Goal: Task Accomplishment & Management: Manage account settings

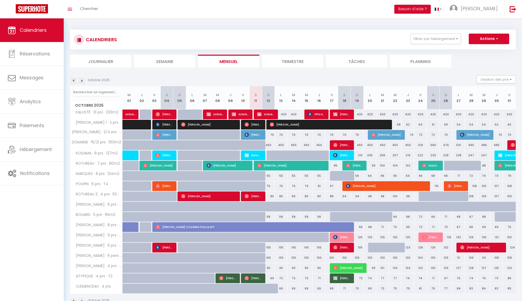
select select
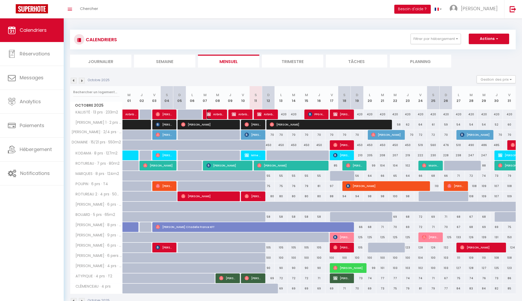
click at [215, 112] on span "Airbnb available)" at bounding box center [215, 114] width 17 height 10
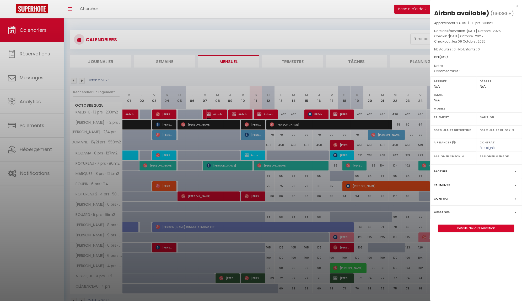
select select "OK"
select select "KO"
select select "0"
select select "1"
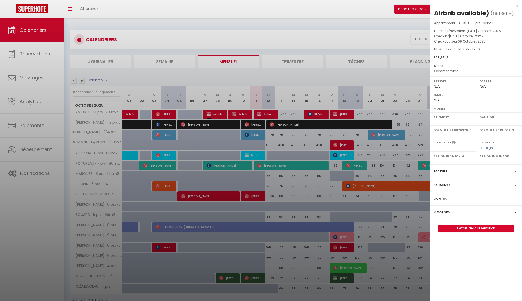
select select
click at [247, 68] on div at bounding box center [261, 150] width 522 height 301
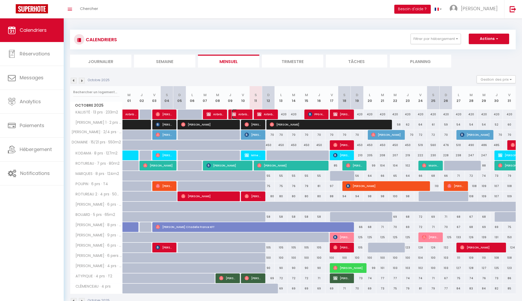
click at [239, 114] on span "Airbnb available)" at bounding box center [240, 114] width 17 height 10
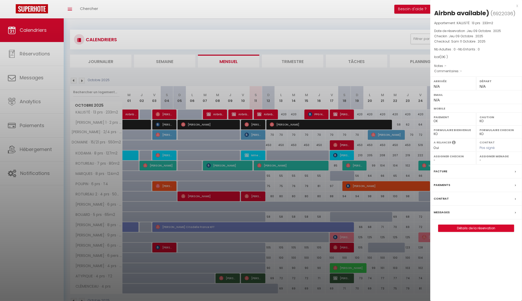
click at [272, 81] on div at bounding box center [261, 150] width 522 height 301
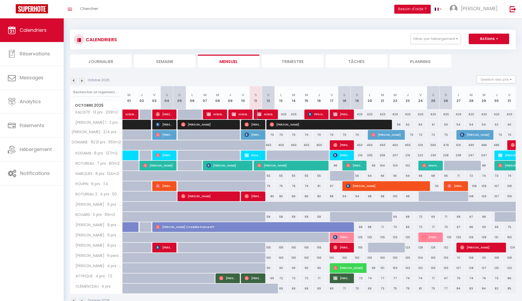
click at [267, 113] on span "Airbnb available)" at bounding box center [265, 114] width 17 height 10
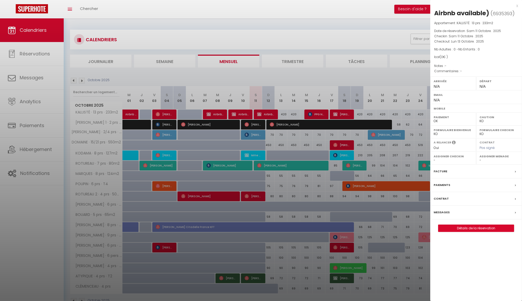
click at [243, 59] on div at bounding box center [261, 150] width 522 height 301
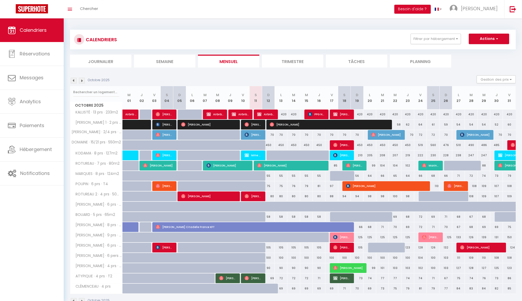
click at [72, 81] on img at bounding box center [74, 81] width 6 height 6
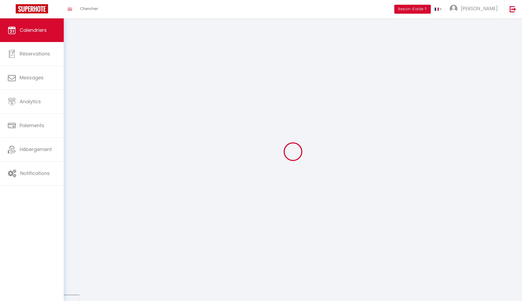
select select "KO"
select select "0"
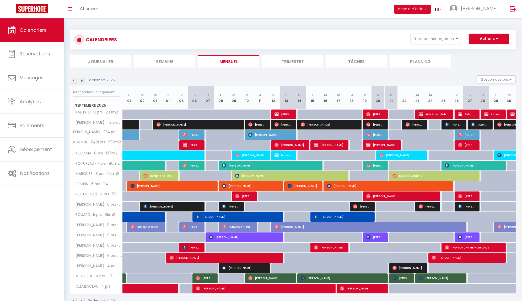
click at [425, 113] on span "Airbnb available)" at bounding box center [434, 114] width 31 height 10
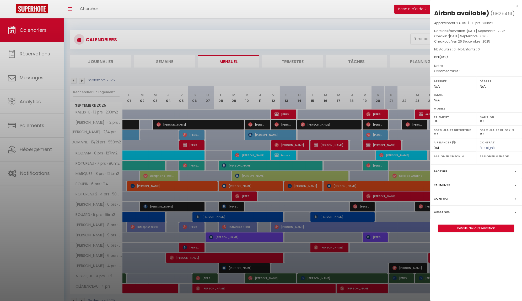
click at [395, 75] on div at bounding box center [261, 150] width 522 height 301
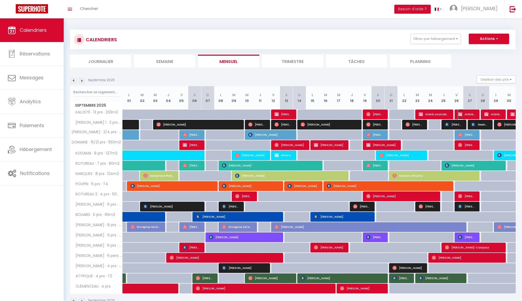
click at [467, 115] on span "Airbnb available)" at bounding box center [467, 114] width 18 height 10
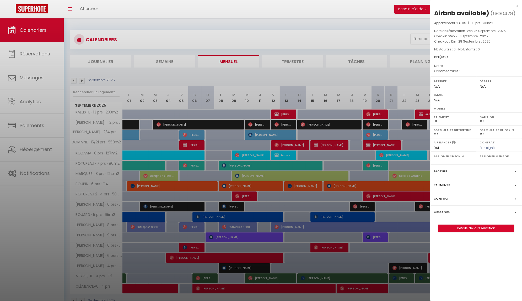
click at [388, 84] on div at bounding box center [261, 150] width 522 height 301
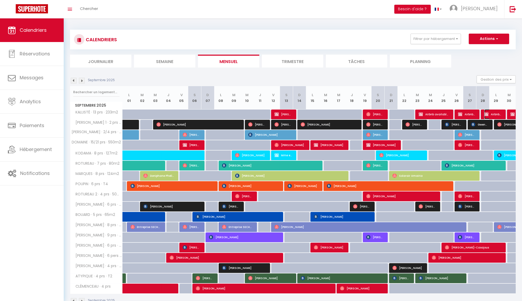
click at [493, 113] on span "Airbnb available)" at bounding box center [493, 114] width 18 height 10
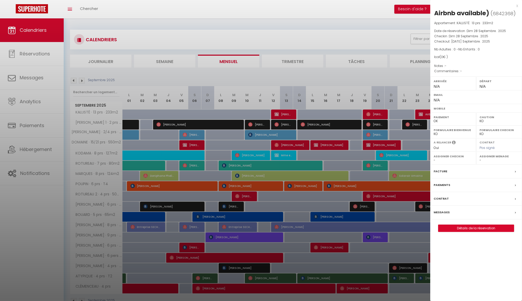
click at [98, 83] on div at bounding box center [261, 150] width 522 height 301
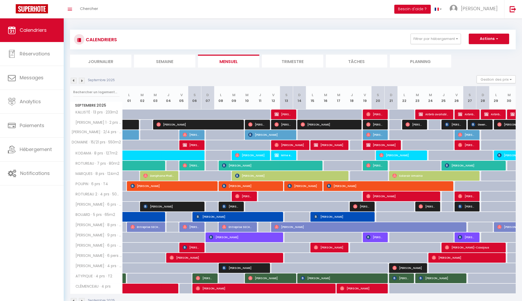
click at [82, 81] on img at bounding box center [82, 81] width 6 height 6
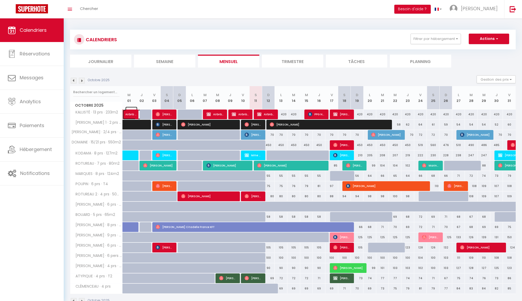
click at [126, 115] on span "Airbnb available)" at bounding box center [131, 111] width 12 height 10
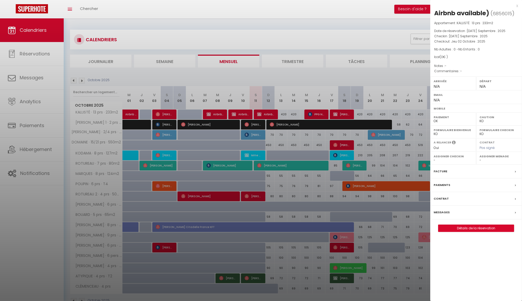
click at [203, 18] on div at bounding box center [261, 150] width 522 height 301
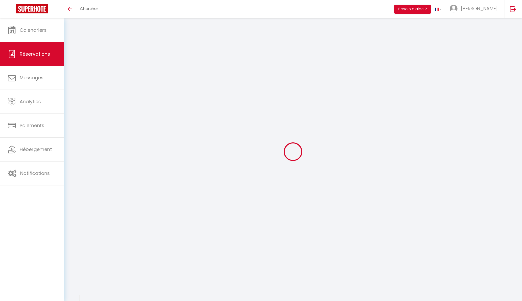
select select
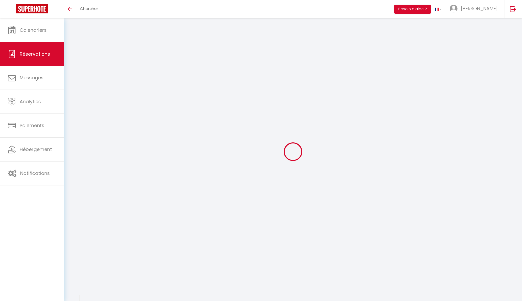
type input "Airbnb"
type input "available)"
select select
select select "58141"
select select "1"
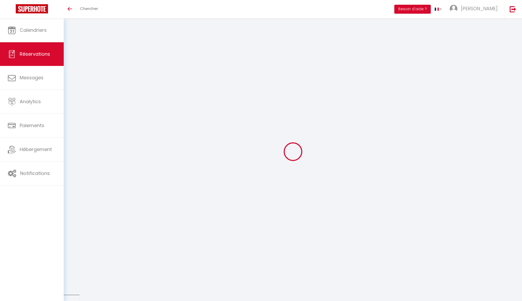
type input "Mar 07 Octobre 2025"
select select
type input "Jeu 09 Octobre 2025"
select select
type input "0"
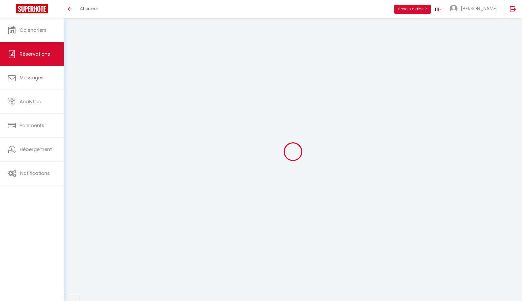
select select "12"
select select
checkbox input "false"
type input "0"
select select "73"
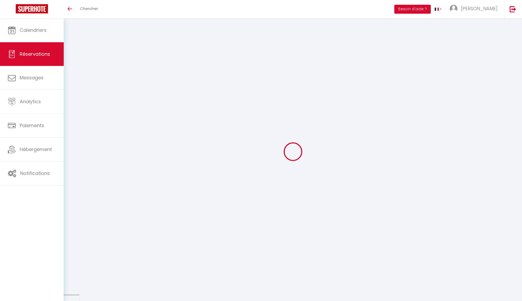
type input "0"
select select
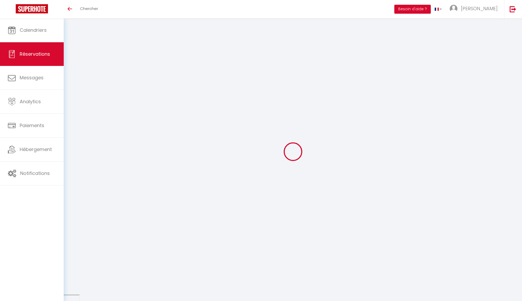
select select
select select "14"
checkbox input "false"
select select
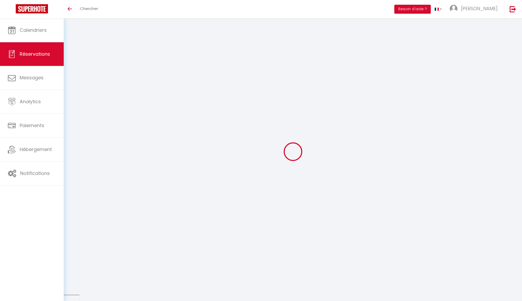
select select
checkbox input "false"
select select
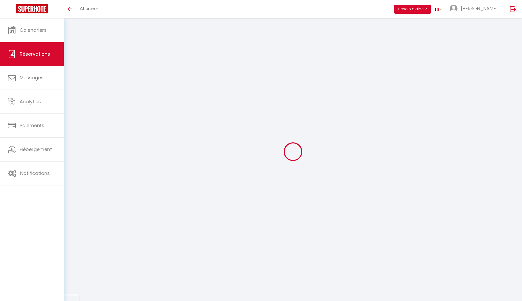
checkbox input "false"
select select
checkbox input "false"
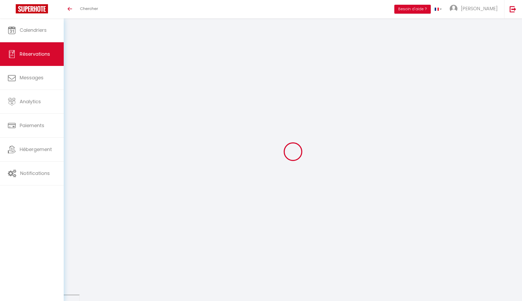
select select
checkbox input "false"
select select
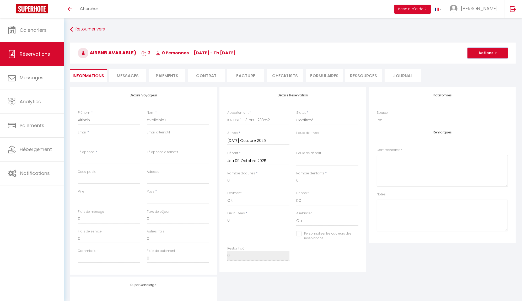
click at [493, 51] on button "Actions" at bounding box center [488, 53] width 40 height 10
click at [481, 77] on link "Supprimer" at bounding box center [482, 78] width 41 height 7
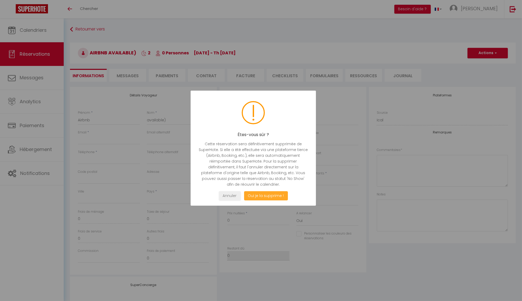
click at [264, 195] on button "Oui je la supprime !" at bounding box center [266, 195] width 44 height 9
click at [254, 196] on button "Oui je la supprime !" at bounding box center [266, 195] width 44 height 9
click at [261, 193] on button "Oui je la supprime !" at bounding box center [266, 195] width 44 height 9
click at [263, 197] on button "Oui je la supprime !" at bounding box center [266, 195] width 44 height 9
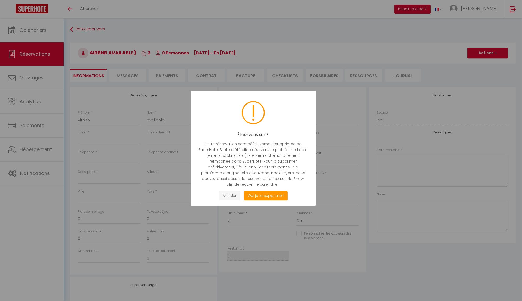
click at [224, 196] on button "Annuler" at bounding box center [230, 195] width 22 height 9
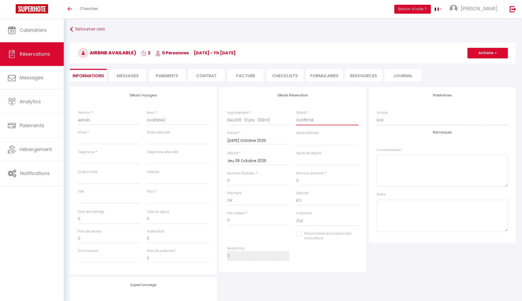
click at [312, 121] on select "Confirmé Non Confirmé Annulé Annulé par le voyageur No Show Request" at bounding box center [327, 120] width 62 height 10
select select "2"
click at [296, 115] on select "Confirmé Non Confirmé Annulé Annulé par le voyageur No Show Request" at bounding box center [327, 120] width 62 height 10
select select
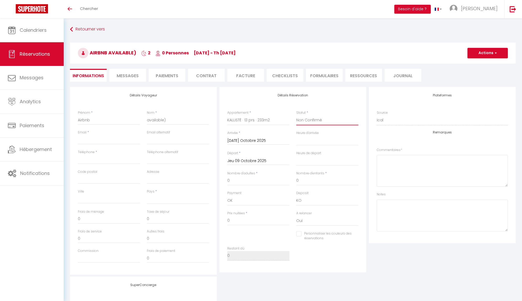
select select
checkbox input "false"
click at [488, 57] on button "Actions" at bounding box center [488, 53] width 40 height 10
click at [475, 78] on link "Supprimer" at bounding box center [482, 78] width 41 height 7
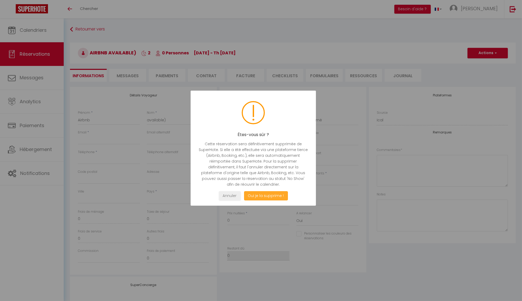
click at [259, 197] on button "Oui je la supprime !" at bounding box center [266, 195] width 44 height 9
click at [227, 196] on button "Annuler" at bounding box center [230, 195] width 22 height 9
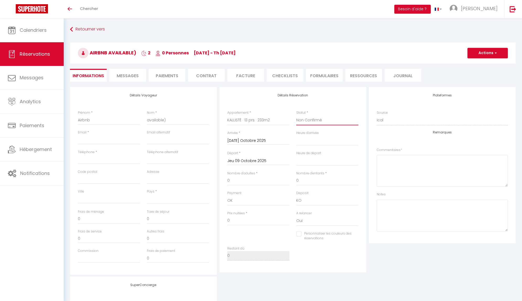
click at [308, 117] on select "Confirmé Non Confirmé Annulé Annulé par le voyageur No Show Request" at bounding box center [327, 120] width 62 height 10
select select "1"
click at [296, 115] on select "Confirmé Non Confirmé Annulé Annulé par le voyageur No Show Request" at bounding box center [327, 120] width 62 height 10
select select
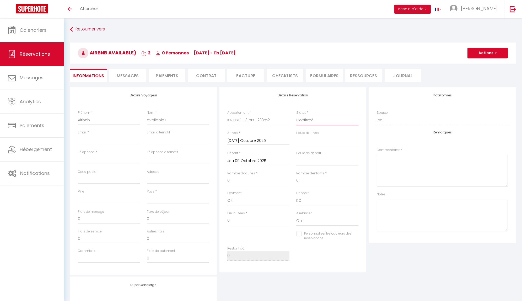
select select
checkbox input "false"
click at [494, 52] on span "button" at bounding box center [495, 53] width 3 height 5
click at [479, 77] on link "Supprimer" at bounding box center [482, 78] width 41 height 7
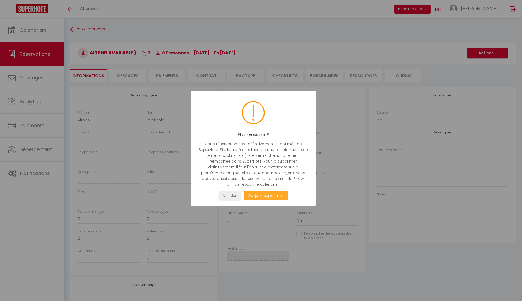
click at [258, 196] on button "Oui je la supprime !" at bounding box center [266, 195] width 44 height 9
select select "not_cancelled"
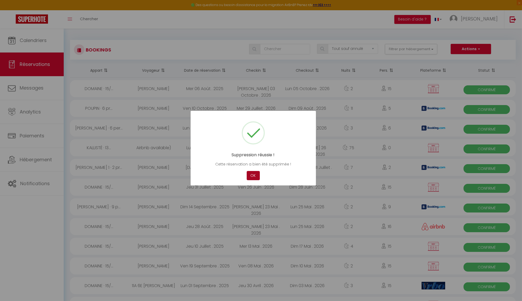
click at [255, 174] on button "OK" at bounding box center [253, 175] width 13 height 9
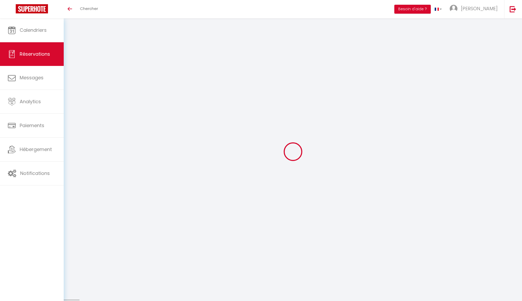
select select
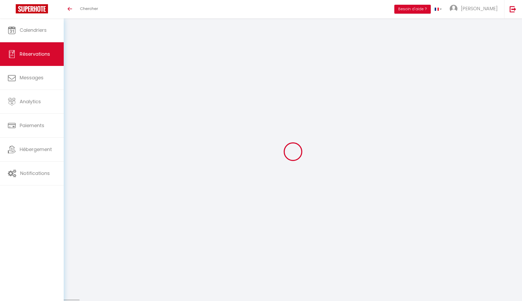
type input "Airbnb"
type input "available)"
select select
select select "58141"
select select "1"
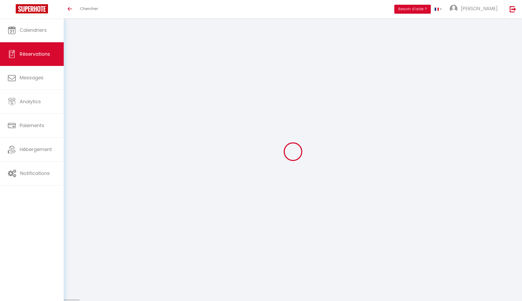
type input "Jeu 09 Octobre 2025"
select select
type input "Sam 11 Octobre 2025"
select select
type input "0"
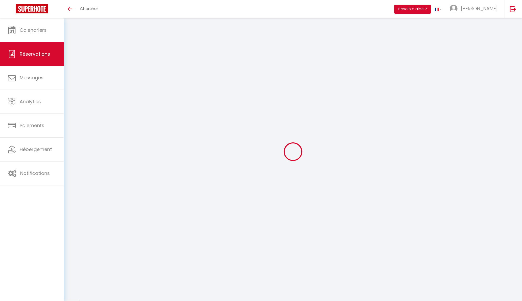
select select "12"
select select
checkbox input "false"
type input "0"
select select "73"
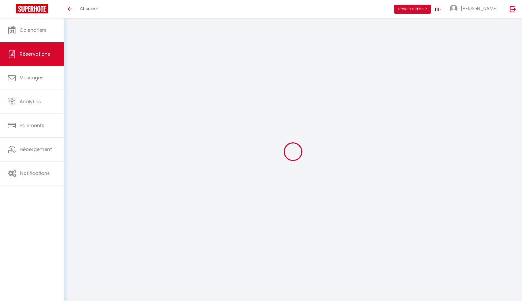
type input "0"
select select
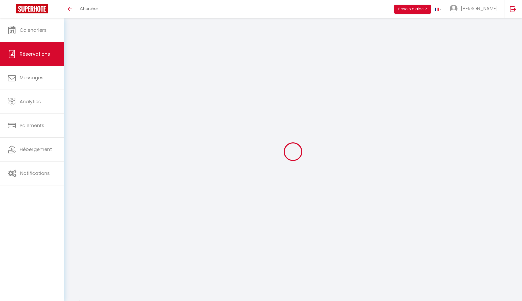
select select
select select "14"
checkbox input "false"
select select
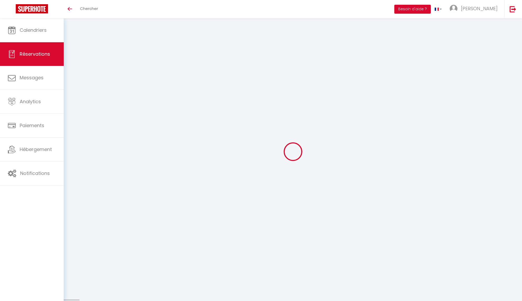
select select
checkbox input "false"
select select
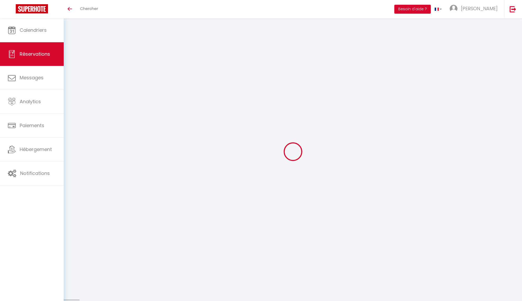
checkbox input "false"
select select
checkbox input "false"
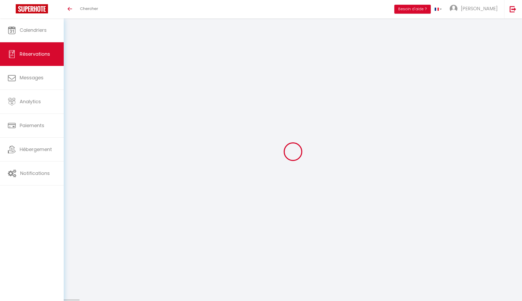
select select
checkbox input "false"
select select
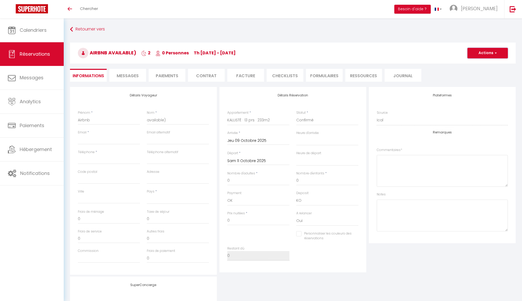
click at [485, 52] on button "Actions" at bounding box center [488, 53] width 40 height 10
click at [476, 77] on link "Supprimer" at bounding box center [482, 78] width 41 height 7
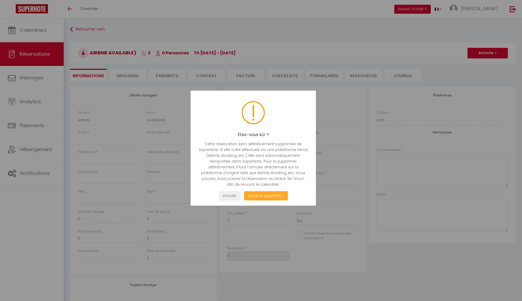
click at [264, 195] on button "Oui je la supprime !" at bounding box center [266, 195] width 44 height 9
click at [263, 193] on button "Oui je la supprime !" at bounding box center [266, 195] width 44 height 9
click at [263, 193] on div at bounding box center [261, 150] width 522 height 301
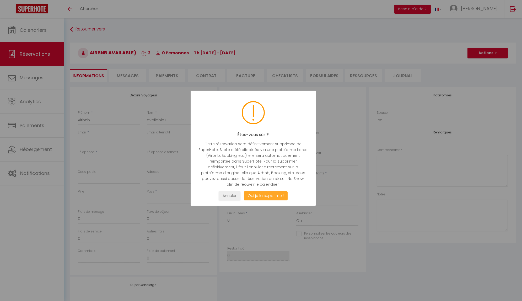
select select "not_cancelled"
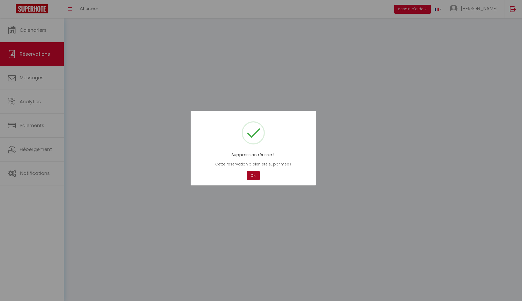
click at [263, 193] on div at bounding box center [261, 150] width 522 height 301
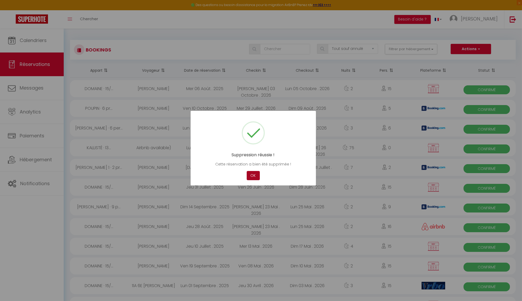
click at [253, 171] on button "OK" at bounding box center [253, 175] width 13 height 9
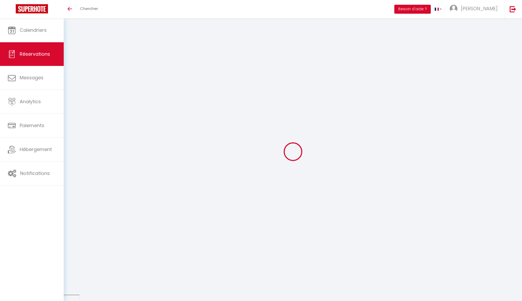
select select
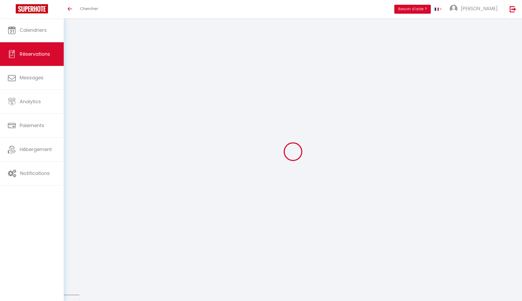
type input "Airbnb"
type input "available)"
select select
select select "58141"
select select "1"
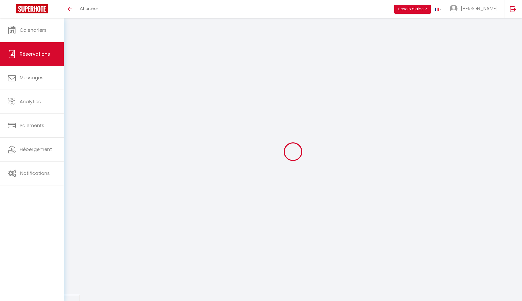
type input "Sam 11 Octobre 2025"
select select
type input "Lun 13 Octobre 2025"
select select
type input "0"
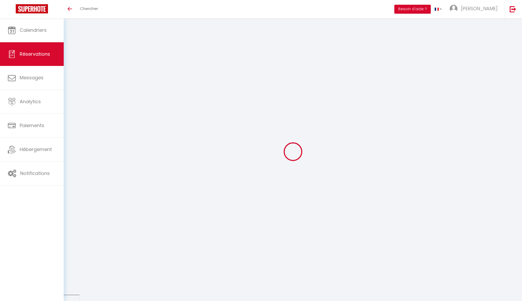
select select "12"
select select
checkbox input "false"
type input "0"
select select "73"
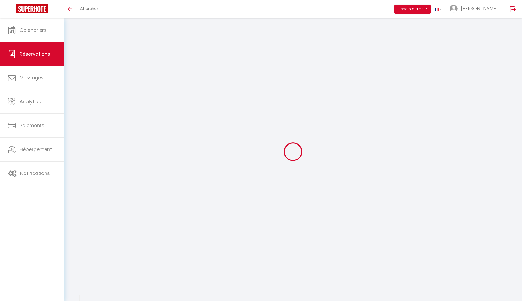
type input "0"
select select
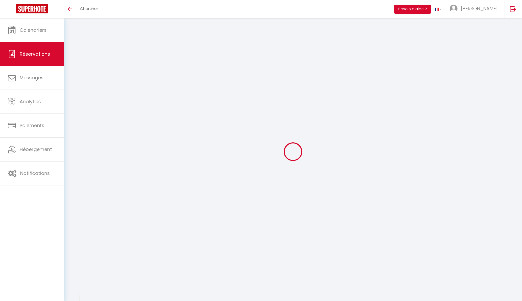
select select
select select "14"
checkbox input "false"
select select
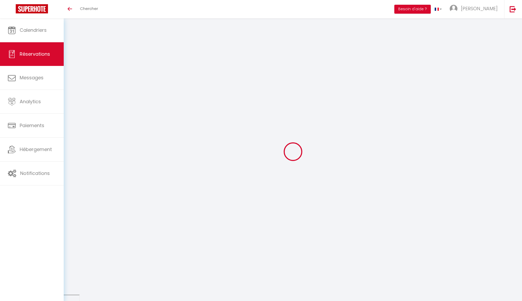
select select
checkbox input "false"
select select
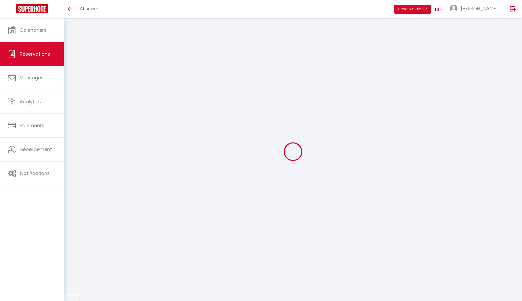
checkbox input "false"
select select
checkbox input "false"
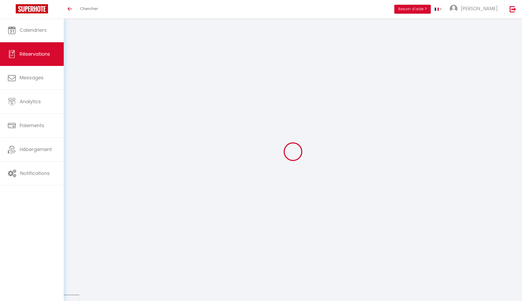
select select
checkbox input "false"
select select
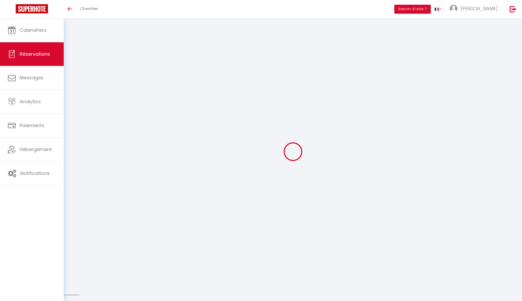
checkbox input "false"
select select
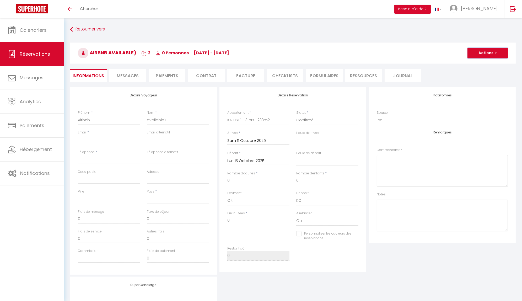
click at [491, 50] on button "Actions" at bounding box center [488, 53] width 40 height 10
click at [483, 77] on link "Supprimer" at bounding box center [482, 78] width 41 height 7
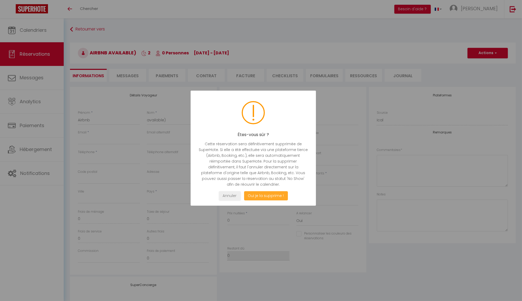
click at [256, 199] on button "Oui je la supprime !" at bounding box center [266, 195] width 44 height 9
select select "not_cancelled"
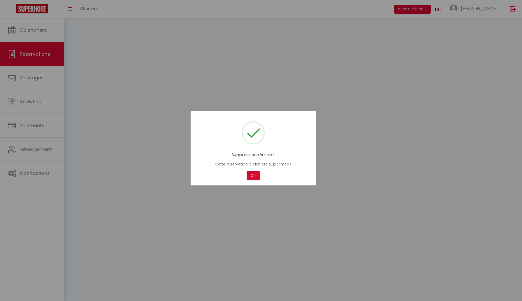
click at [258, 198] on div at bounding box center [261, 150] width 522 height 301
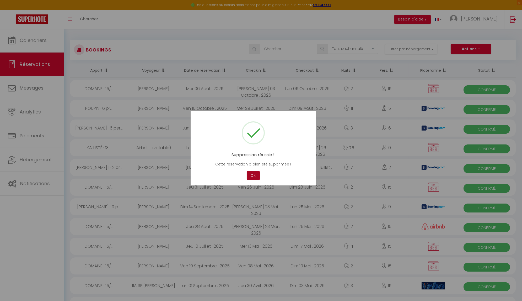
click at [251, 175] on button "OK" at bounding box center [253, 175] width 13 height 9
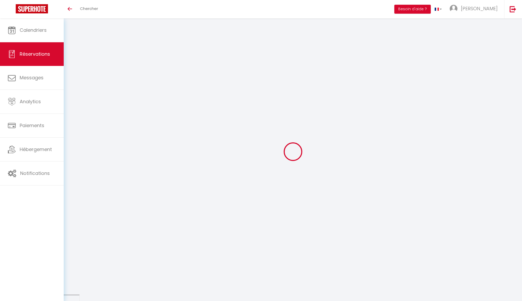
select select
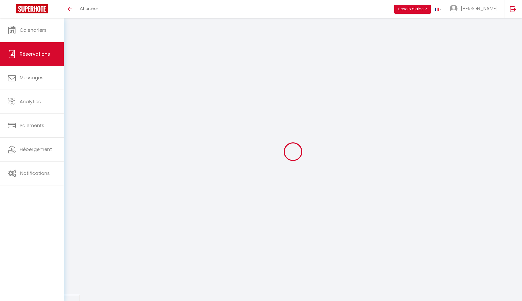
type input "Airbnb"
type input "available)"
select select
select select "58141"
select select "1"
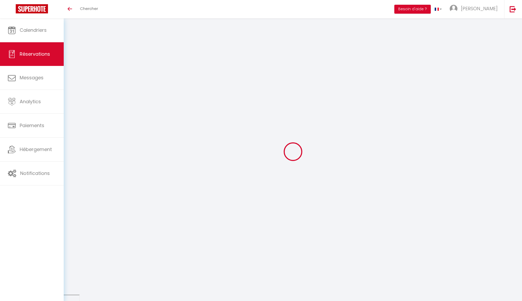
type input "[DATE]"
select select
type input "Ven 26 Septembre 2025"
select select
type input "0"
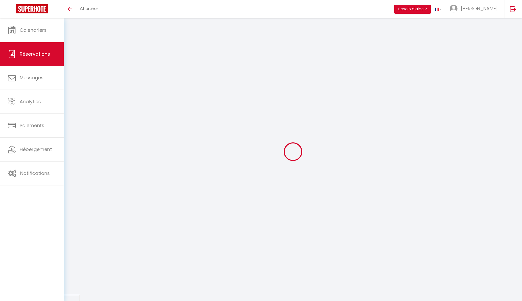
select select "12"
select select
checkbox input "false"
type input "0"
select select "73"
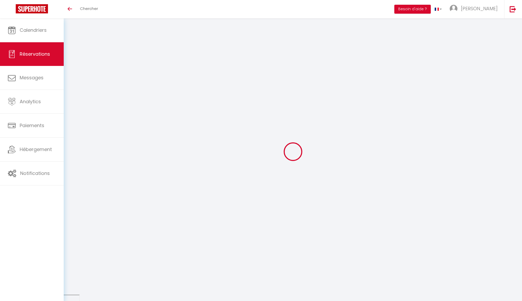
type input "0"
select select
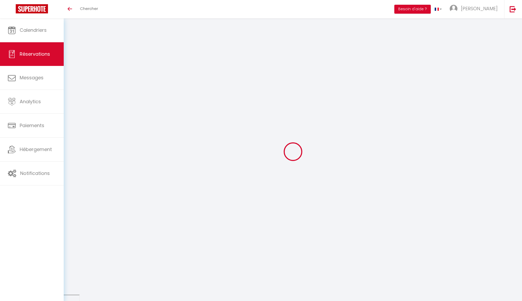
select select
select select "14"
checkbox input "false"
select select
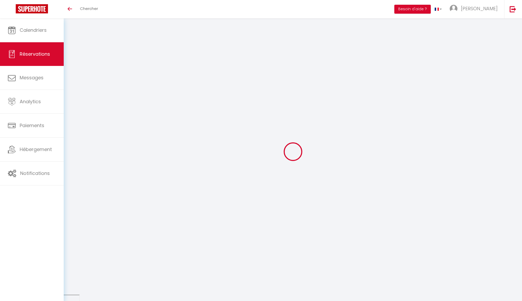
select select
checkbox input "false"
select select
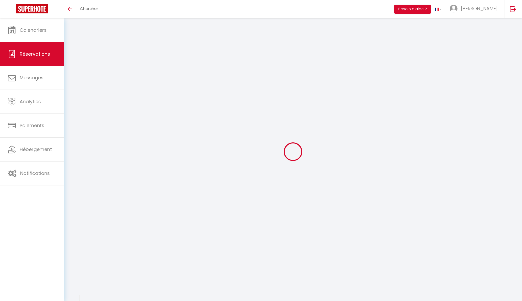
checkbox input "false"
select select
checkbox input "false"
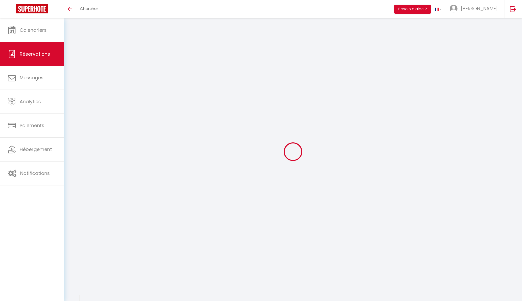
select select
checkbox input "false"
select select
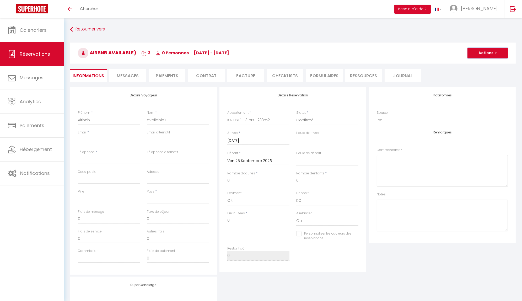
click at [480, 54] on button "Actions" at bounding box center [488, 53] width 40 height 10
click at [472, 80] on link "Supprimer" at bounding box center [482, 78] width 41 height 7
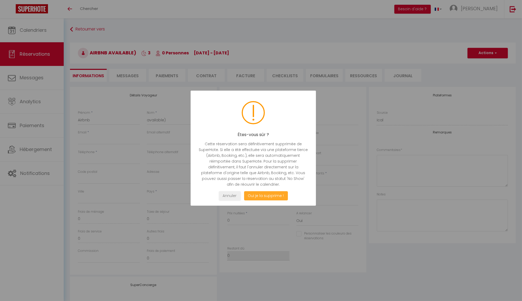
click at [262, 195] on button "Oui je la supprime !" at bounding box center [266, 195] width 44 height 9
select select "not_cancelled"
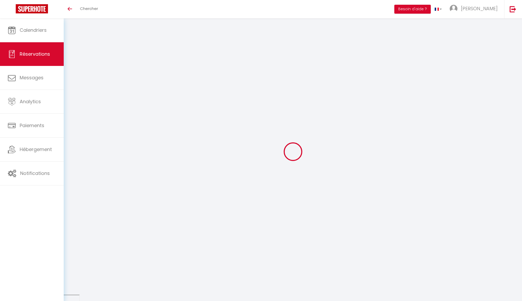
select select
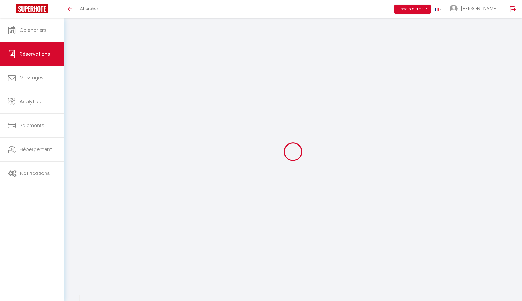
type input "Airbnb"
type input "available)"
select select
select select "58141"
select select "1"
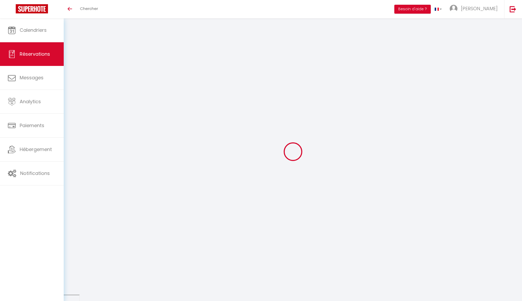
type input "Ven 26 Septembre 2025"
select select
type input "Dim 28 Septembre 2025"
select select
type input "0"
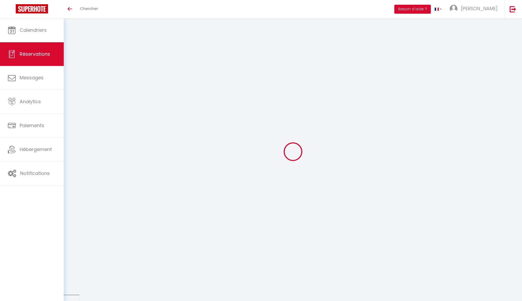
select select "12"
select select
checkbox input "false"
type input "0"
select select "73"
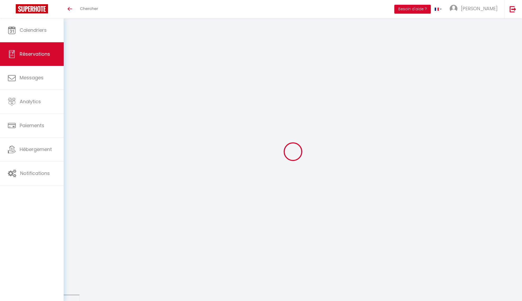
type input "0"
select select
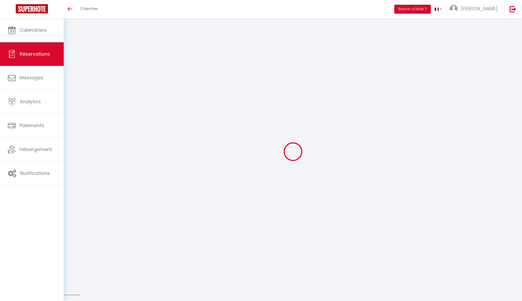
select select
select select "14"
checkbox input "false"
select select
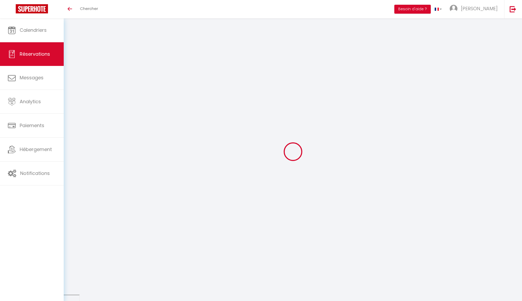
select select
checkbox input "false"
select select
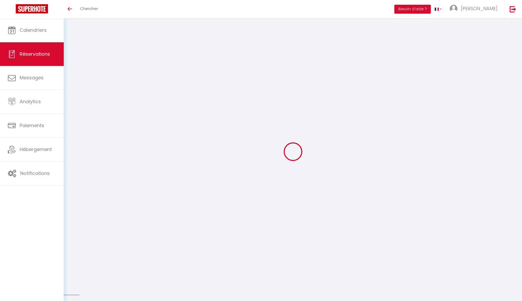
checkbox input "false"
select select
checkbox input "false"
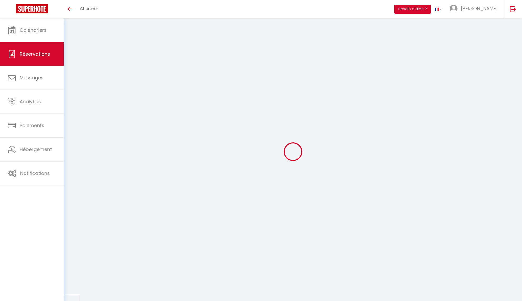
select select
checkbox input "false"
select select
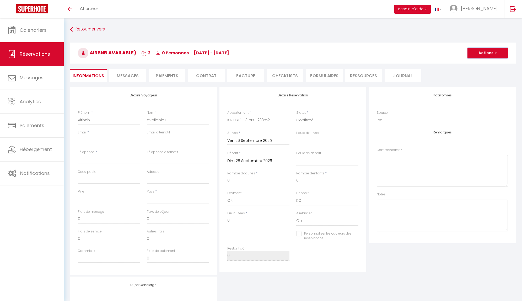
click at [487, 52] on button "Actions" at bounding box center [488, 53] width 40 height 10
click at [472, 80] on link "Supprimer" at bounding box center [482, 78] width 41 height 7
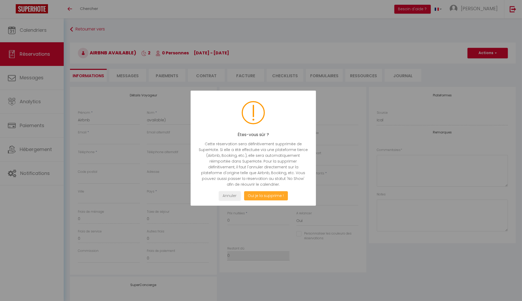
click at [258, 194] on button "Oui je la supprime !" at bounding box center [266, 195] width 44 height 9
select select "not_cancelled"
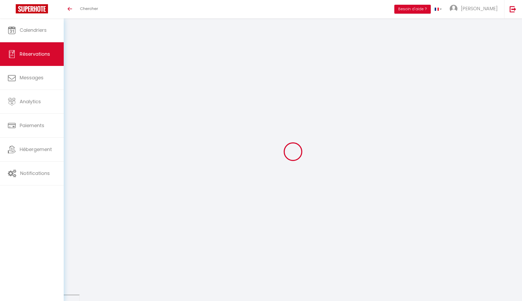
select select
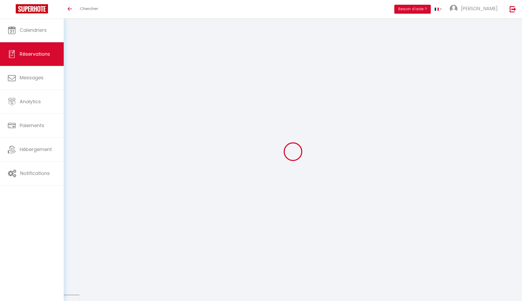
type input "Airbnb"
type input "available)"
select select
select select "58141"
select select "1"
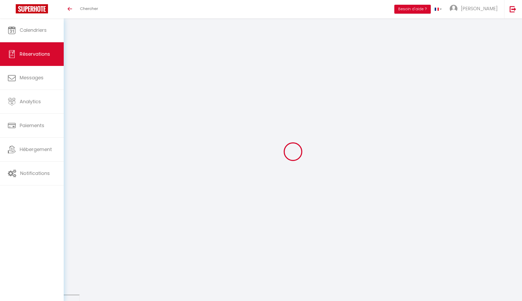
type input "Dim 28 Septembre 2025"
select select
type input "Mar 30 Septembre 2025"
select select
type input "0"
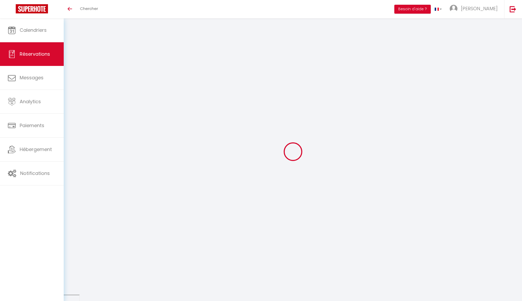
select select "12"
select select
checkbox input "false"
type input "0"
select select "73"
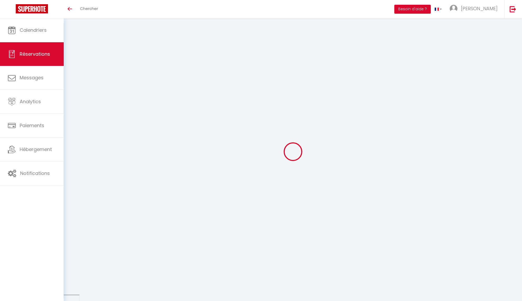
type input "0"
select select
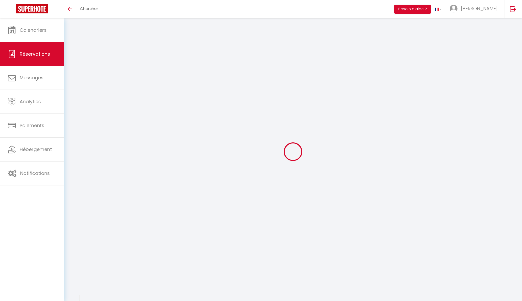
select select
select select "14"
checkbox input "false"
select select
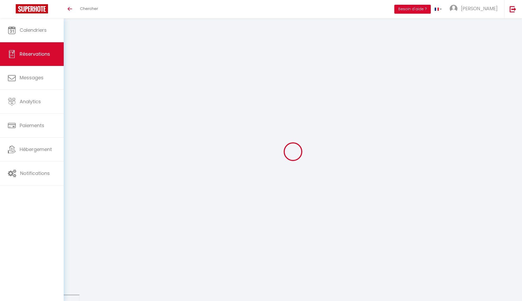
select select
checkbox input "false"
select select
checkbox input "false"
select select
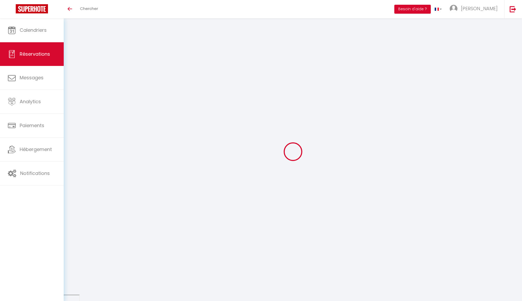
select select
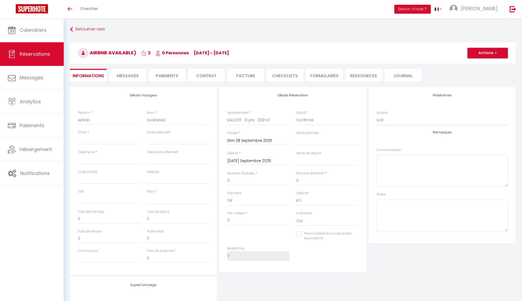
click at [478, 52] on button "Actions" at bounding box center [488, 53] width 40 height 10
click at [471, 80] on link "Supprimer" at bounding box center [482, 78] width 41 height 7
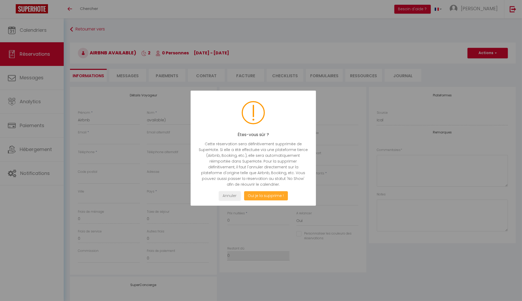
click at [264, 193] on button "Oui je la supprime !" at bounding box center [266, 195] width 44 height 9
select select "not_cancelled"
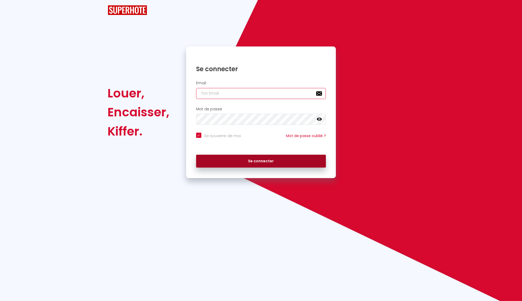
type input "[EMAIL_ADDRESS][DOMAIN_NAME]"
click at [258, 161] on button "Se connecter" at bounding box center [261, 160] width 130 height 13
checkbox input "true"
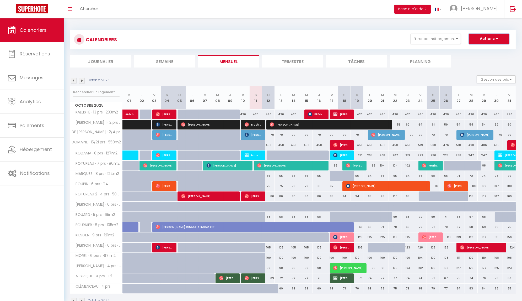
click at [491, 39] on button "Actions" at bounding box center [489, 39] width 40 height 10
click at [31, 148] on span "Hébergement" at bounding box center [36, 149] width 32 height 7
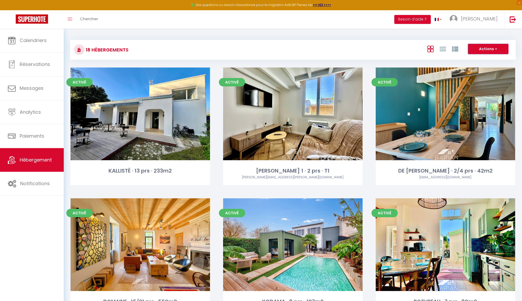
click at [493, 47] on button "Actions" at bounding box center [488, 49] width 40 height 10
drag, startPoint x: 493, startPoint y: 47, endPoint x: 493, endPoint y: 40, distance: 7.6
click at [493, 47] on button "Actions" at bounding box center [488, 49] width 40 height 10
click at [484, 14] on link "[PERSON_NAME]" at bounding box center [475, 19] width 58 height 18
click at [477, 34] on link "Paramètres" at bounding box center [483, 36] width 39 height 9
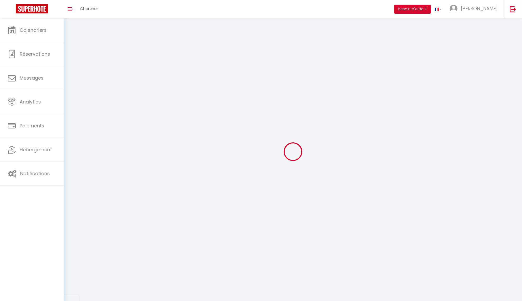
type input "[PERSON_NAME]"
type input "llopez"
type input "0651881730"
type input "538 rue du petit loire"
type input "17450"
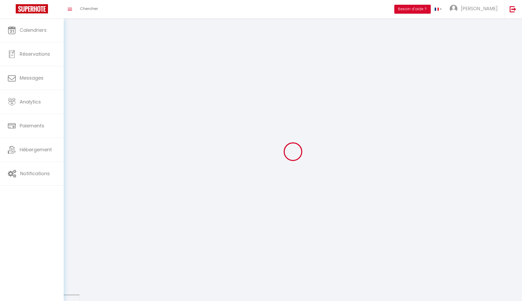
type input "Saint laurent de la prée"
type input "rOEPqNyUA2GAruHkHo45MZBId"
type input "jXQf49DYLAPItHh1XoiD1W9Z0"
select select "28"
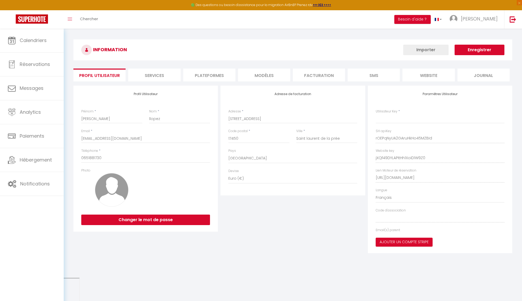
type input "rOEPqNyUA2GAruHkHo45MZBId"
type input "jXQf49DYLAPItHh1XoiD1W9Z0"
type input "https://app.superhote.com/#/get-available-rentals/jXQf49DYLAPItHh1XoiD1W9Z0"
select select "fr"
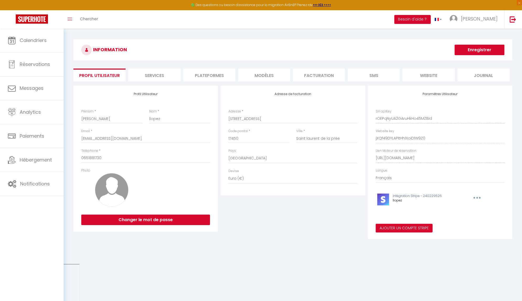
click at [165, 74] on li "Services" at bounding box center [154, 74] width 52 height 13
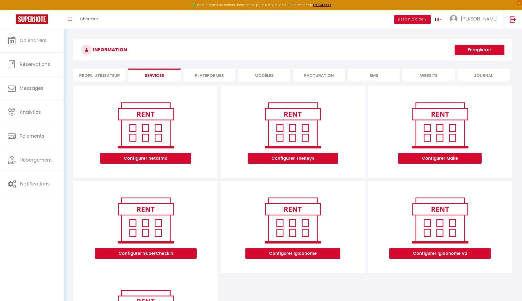
click at [195, 74] on li "Plateformes" at bounding box center [209, 74] width 52 height 13
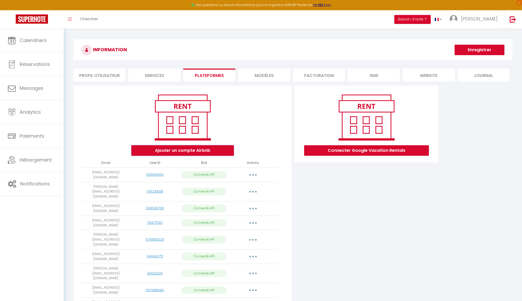
click at [212, 151] on button "Ajouter un compte Airbnb" at bounding box center [182, 150] width 103 height 10
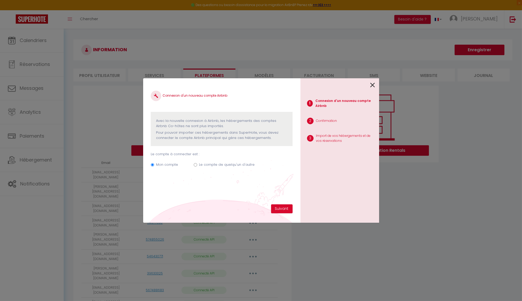
click at [231, 164] on label "Le compte de quelqu'un d'autre" at bounding box center [227, 164] width 56 height 5
click at [197, 164] on input "Le compte de quelqu'un d'autre" at bounding box center [195, 164] width 3 height 3
radio input "true"
radio input "false"
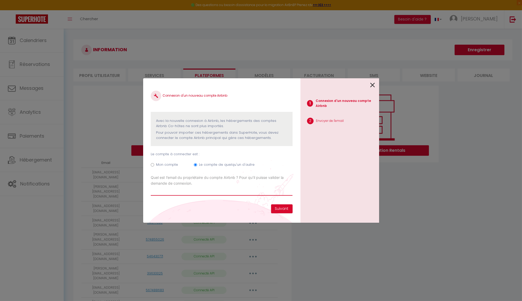
click at [199, 192] on input "Email connexion Airbnb" at bounding box center [222, 190] width 142 height 9
paste input "sylvie.reynaert.1@orange.fr"
click at [152, 189] on input "sylvie.reynaert.1@orange.fr" at bounding box center [222, 190] width 142 height 9
click at [211, 191] on input "sylvie.reynaert.1@orange.fr" at bounding box center [222, 190] width 142 height 9
type input "sylvie.reynaert.1@orange.fr"
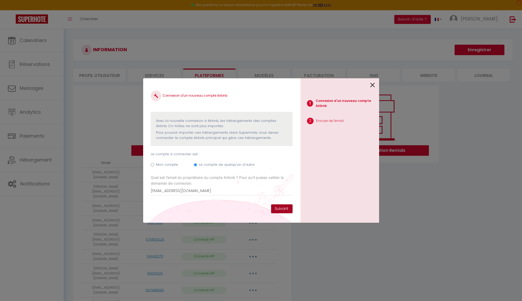
click at [282, 205] on button "Suivant" at bounding box center [282, 208] width 22 height 9
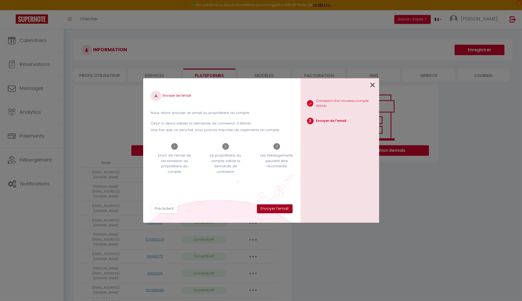
click at [282, 206] on button "Envoyer l'email" at bounding box center [275, 208] width 36 height 9
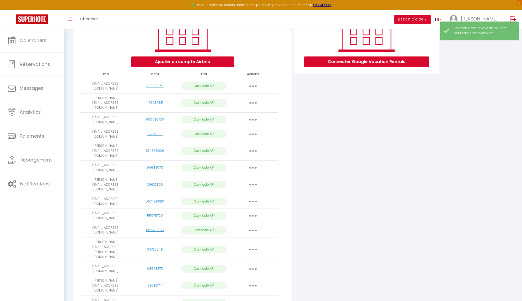
scroll to position [128, 0]
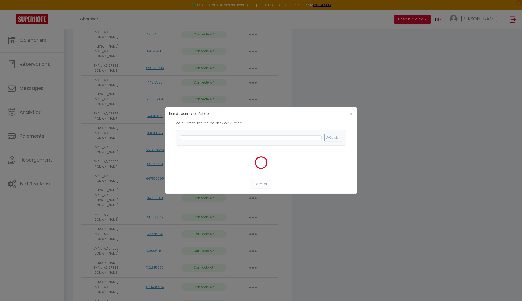
scroll to position [128, 0]
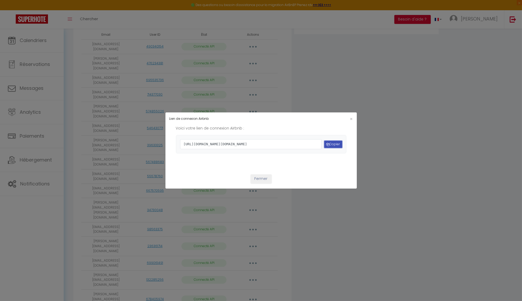
click at [333, 145] on button "Copier" at bounding box center [333, 144] width 18 height 7
click at [353, 115] on span "×" at bounding box center [351, 118] width 3 height 7
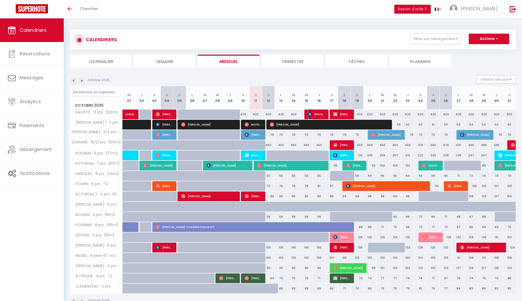
click at [317, 111] on span "PPG Niort -Yann SILORET" at bounding box center [316, 114] width 17 height 10
select select "OK"
select select "KO"
select select "0"
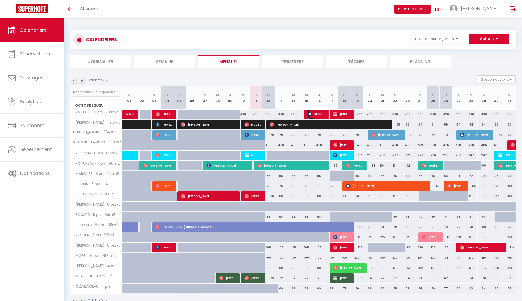
select select "1"
select select
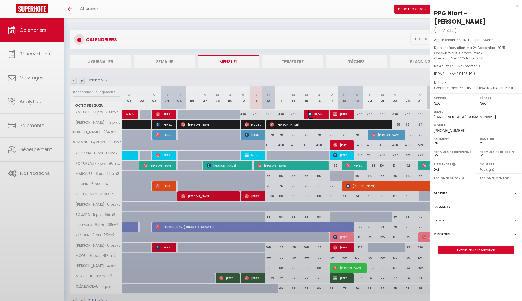
select select "28969"
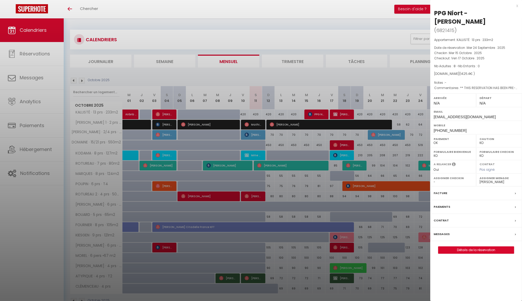
click at [290, 81] on div at bounding box center [261, 150] width 522 height 301
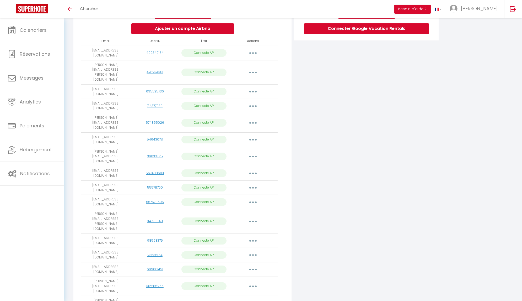
scroll to position [118, 0]
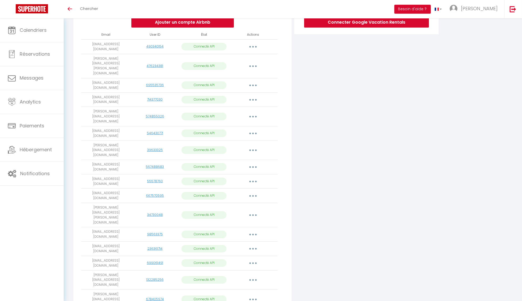
scroll to position [118, 0]
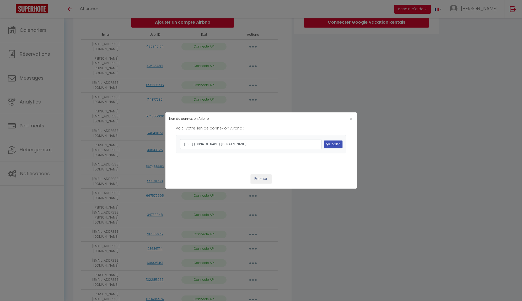
click at [338, 143] on button "Copier" at bounding box center [333, 144] width 18 height 7
click at [351, 115] on span "×" at bounding box center [351, 118] width 3 height 7
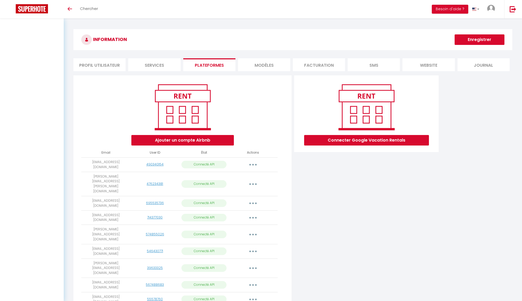
scroll to position [118, 0]
